Goal: Information Seeking & Learning: Learn about a topic

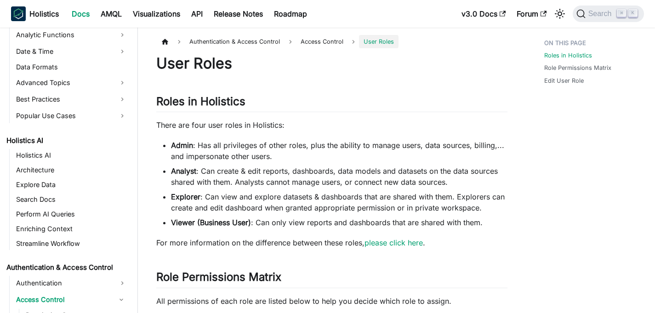
scroll to position [448, 0]
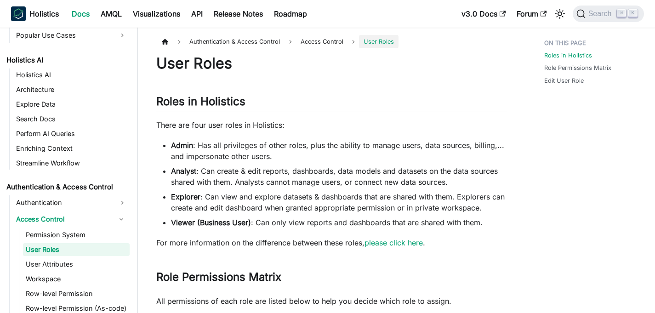
click at [290, 69] on h1 "User Roles" at bounding box center [331, 63] width 351 height 18
click at [214, 62] on h1 "User Roles" at bounding box center [331, 63] width 351 height 18
drag, startPoint x: 214, startPoint y: 62, endPoint x: 168, endPoint y: 65, distance: 46.5
click at [168, 65] on h1 "User Roles" at bounding box center [331, 63] width 351 height 18
drag, startPoint x: 169, startPoint y: 65, endPoint x: 174, endPoint y: 62, distance: 6.2
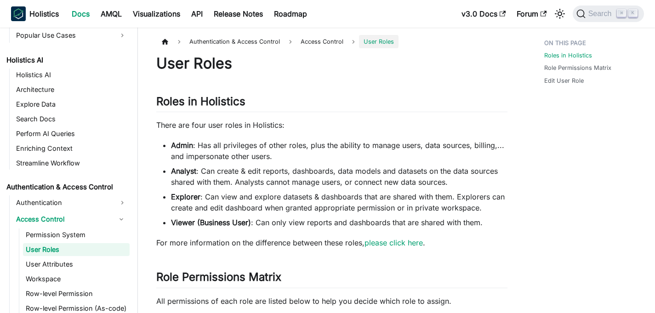
click at [169, 65] on h1 "User Roles" at bounding box center [331, 63] width 351 height 18
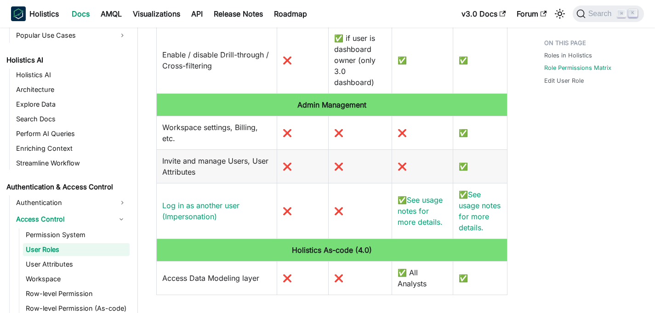
scroll to position [1463, 0]
click at [399, 159] on td "❌" at bounding box center [422, 166] width 61 height 34
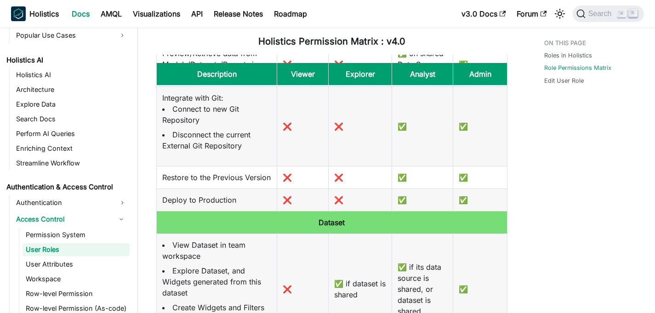
scroll to position [313, 0]
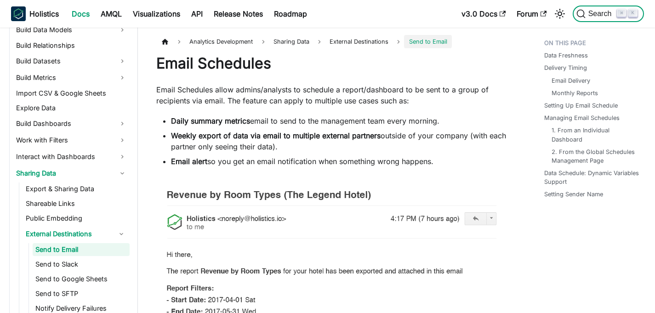
click at [603, 11] on span "Search" at bounding box center [602, 14] width 32 height 8
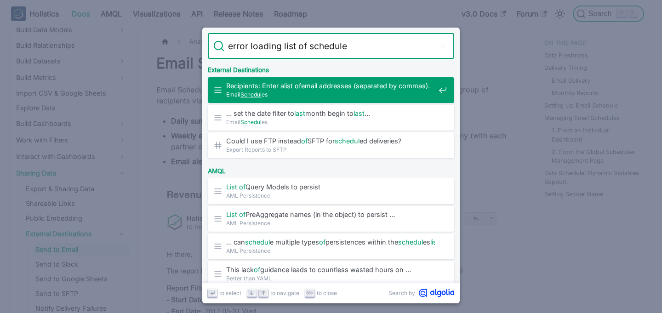
type input "error loading list of schedules"
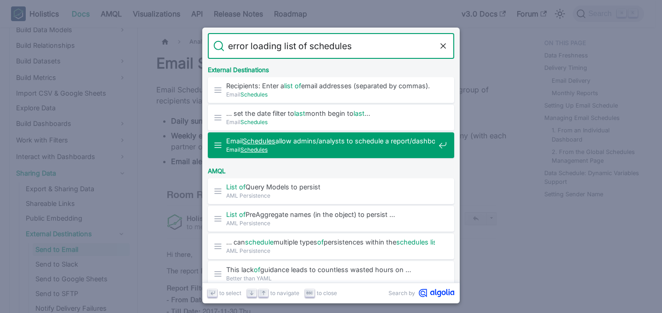
click at [319, 142] on span "Email Schedules allow admins/analysts to schedule a report/dashboard …" at bounding box center [330, 140] width 209 height 9
